Goal: Information Seeking & Learning: Learn about a topic

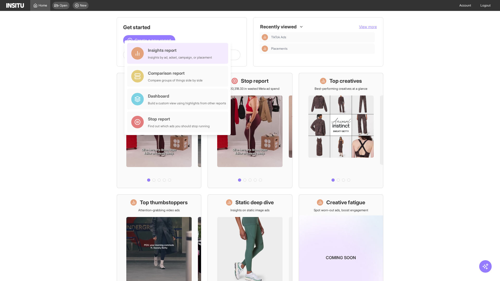
click at [179, 53] on div "Insights report Insights by ad, adset, campaign, or placement" at bounding box center [180, 53] width 64 height 13
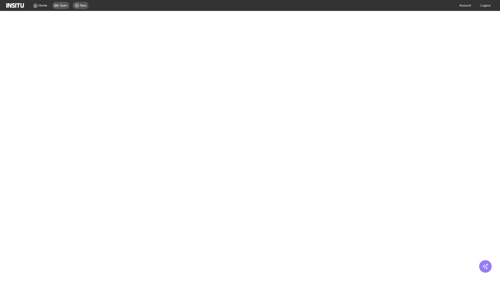
select select "**"
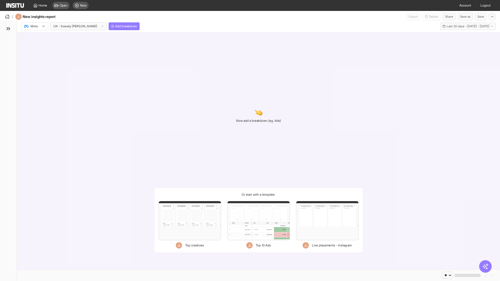
click at [35, 26] on div at bounding box center [31, 26] width 15 height 5
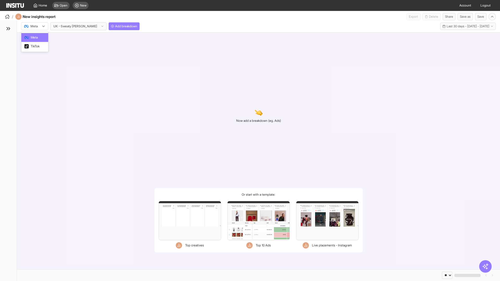
click at [34, 38] on span "Meta" at bounding box center [34, 37] width 7 height 5
click at [115, 26] on span "Add breakdown" at bounding box center [126, 26] width 22 height 4
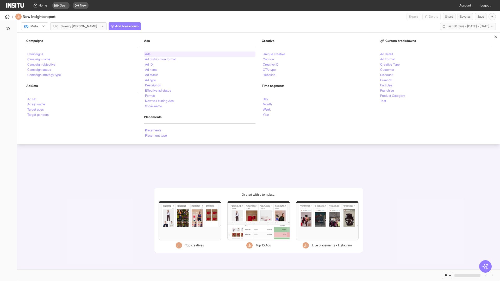
click at [148, 54] on li "Ads" at bounding box center [147, 54] width 5 height 3
